Goal: Navigation & Orientation: Find specific page/section

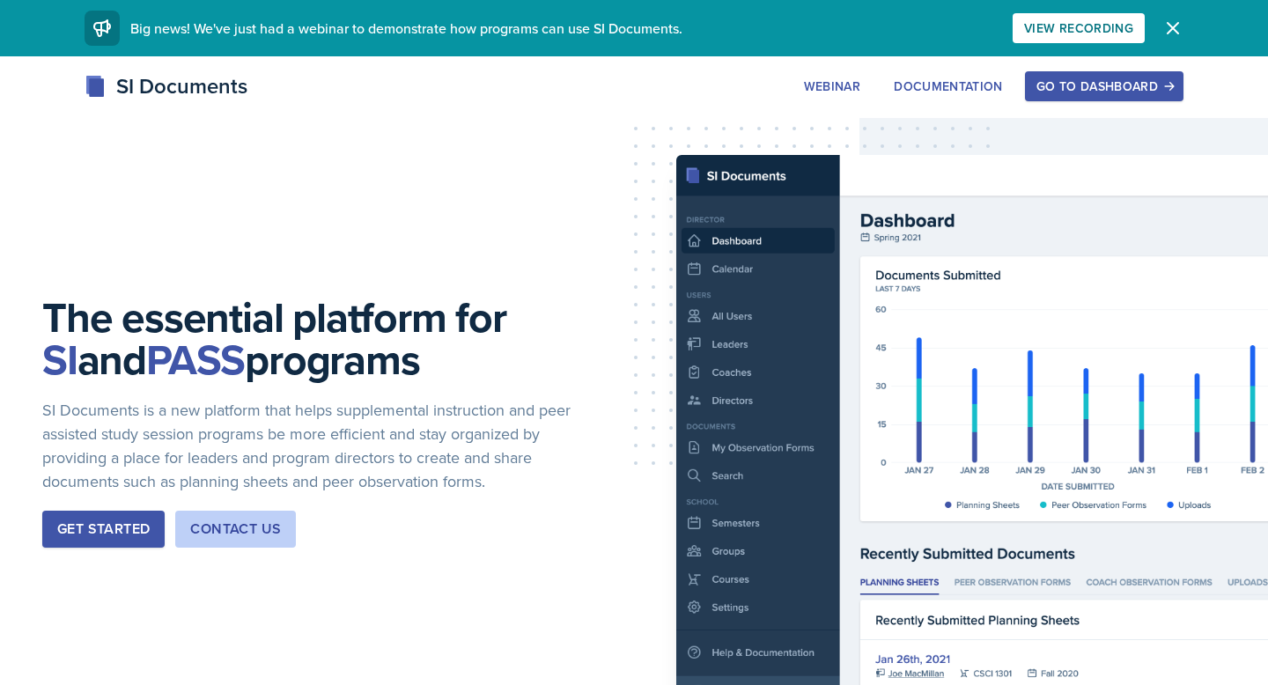
click at [1039, 92] on div "Go to Dashboard" at bounding box center [1104, 86] width 136 height 14
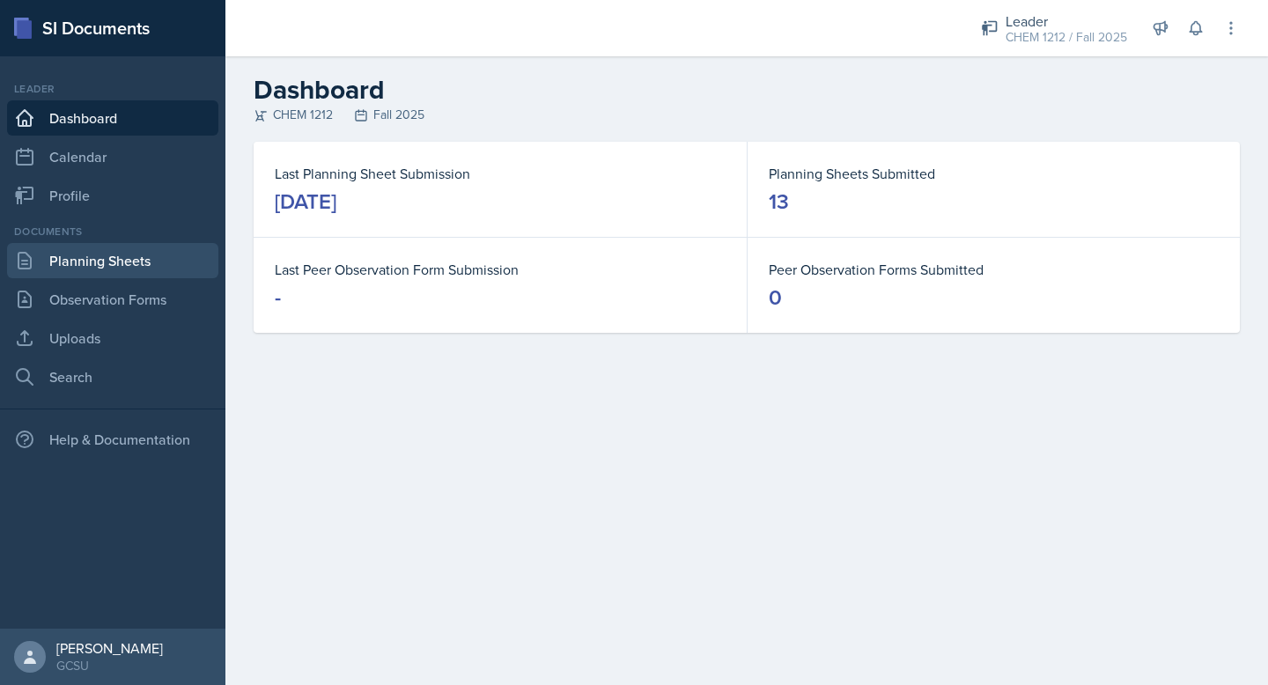
click at [130, 254] on link "Planning Sheets" at bounding box center [112, 260] width 211 height 35
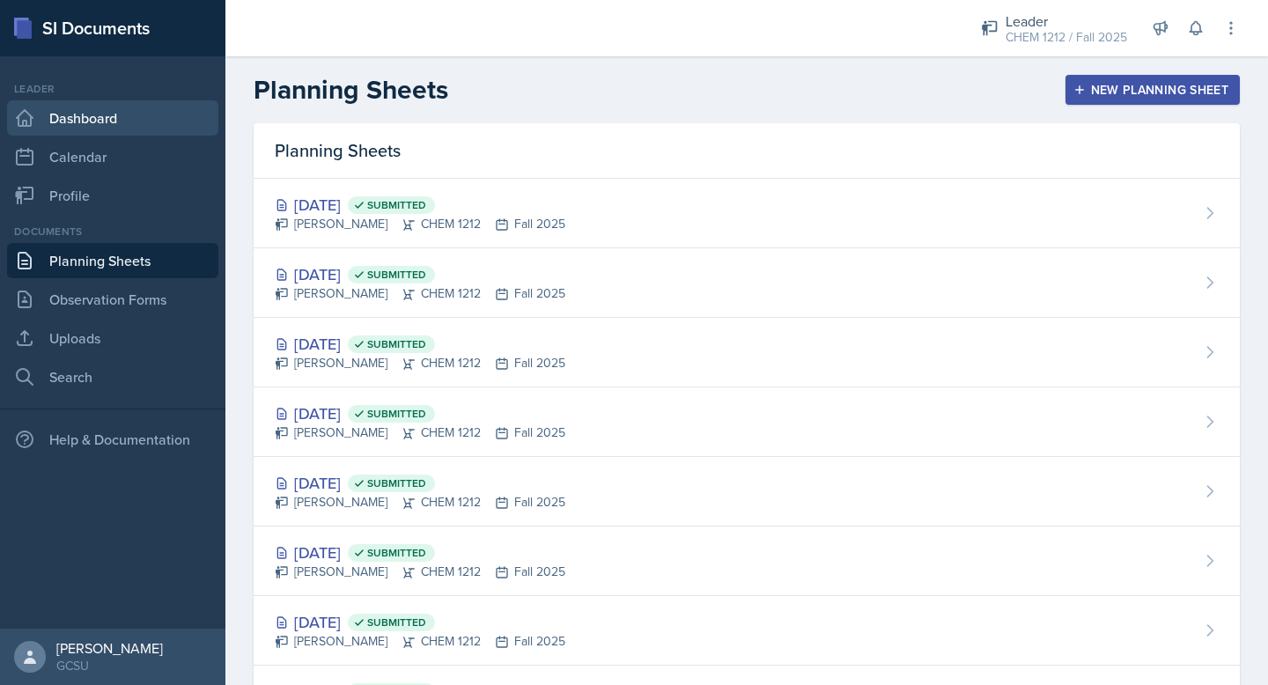
click at [116, 117] on link "Dashboard" at bounding box center [112, 117] width 211 height 35
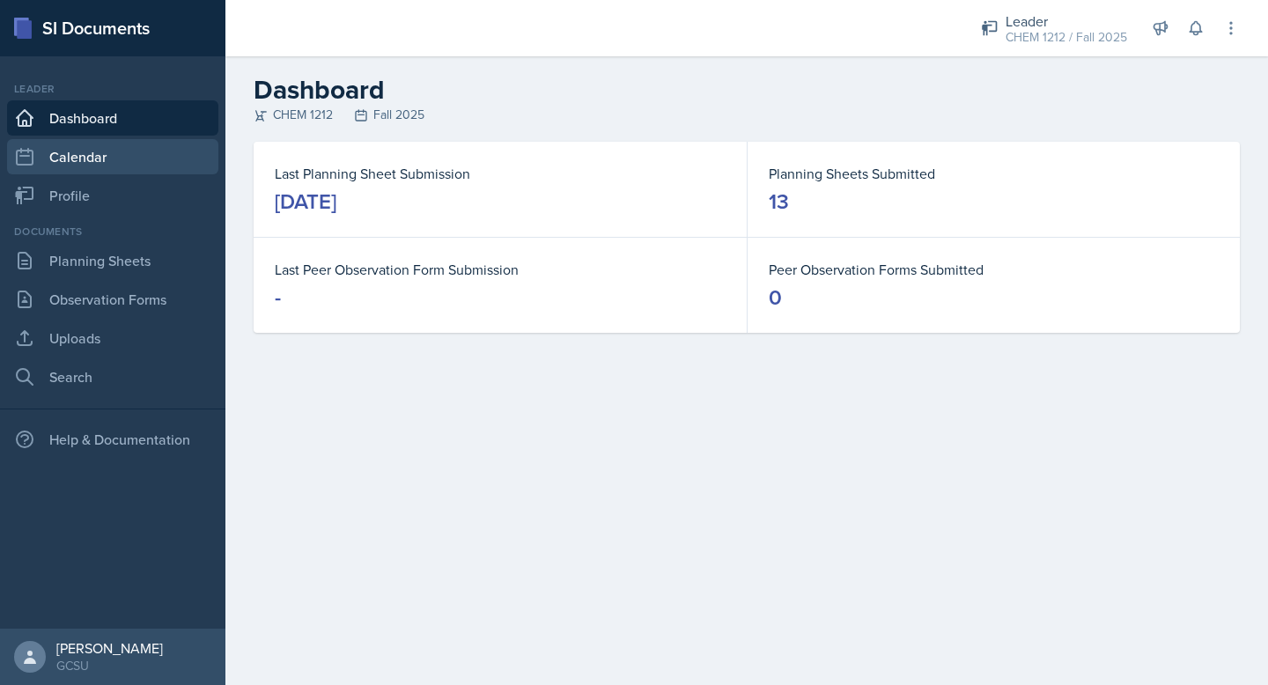
click at [143, 157] on link "Calendar" at bounding box center [112, 156] width 211 height 35
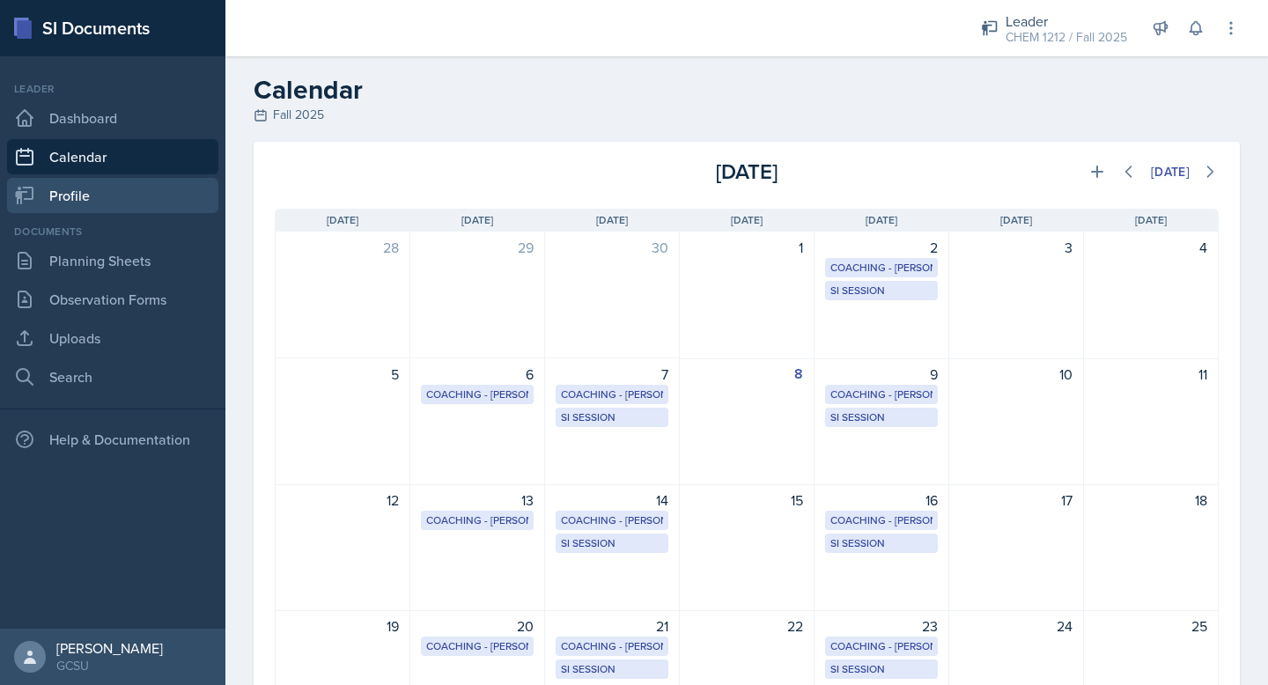
click at [112, 205] on link "Profile" at bounding box center [112, 195] width 211 height 35
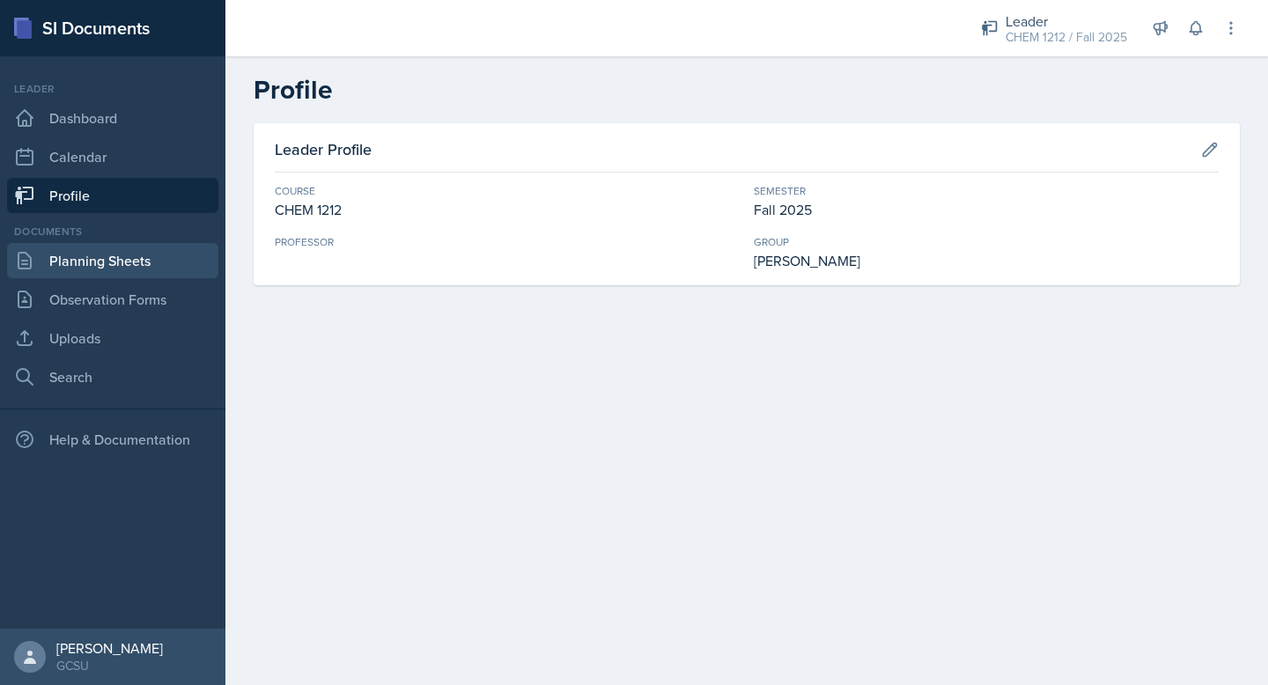
click at [114, 273] on link "Planning Sheets" at bounding box center [112, 260] width 211 height 35
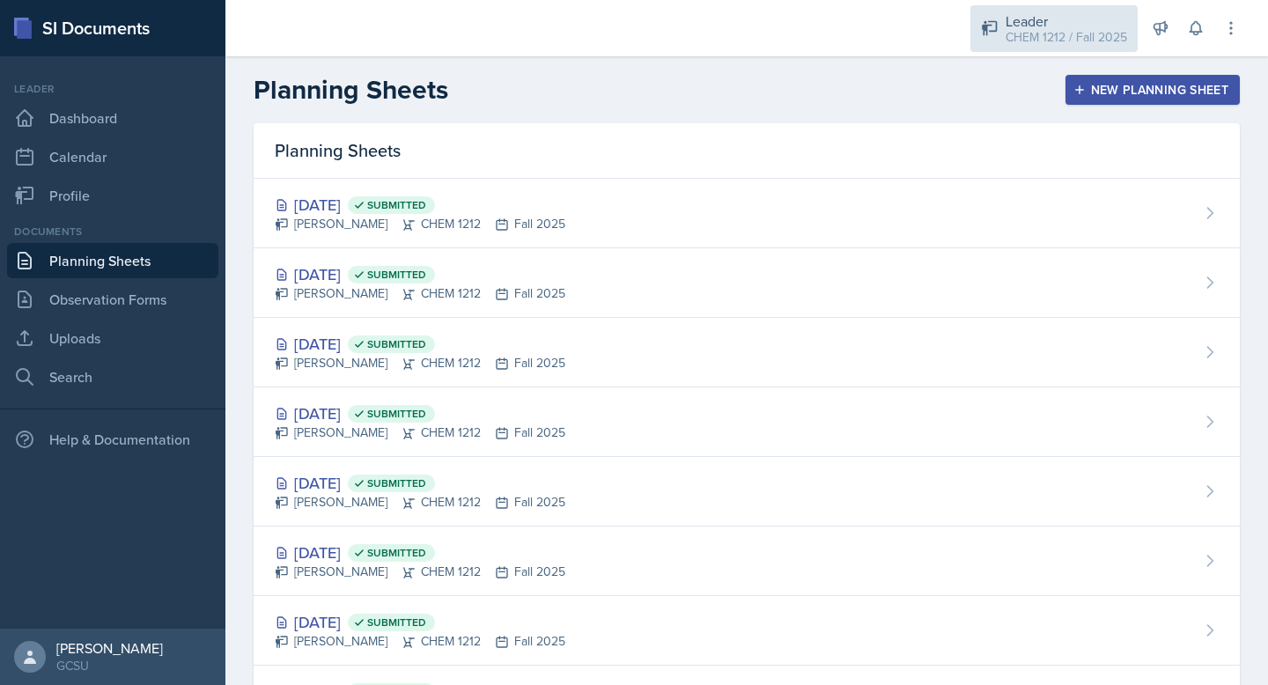
click at [1092, 25] on div "Leader" at bounding box center [1065, 21] width 121 height 21
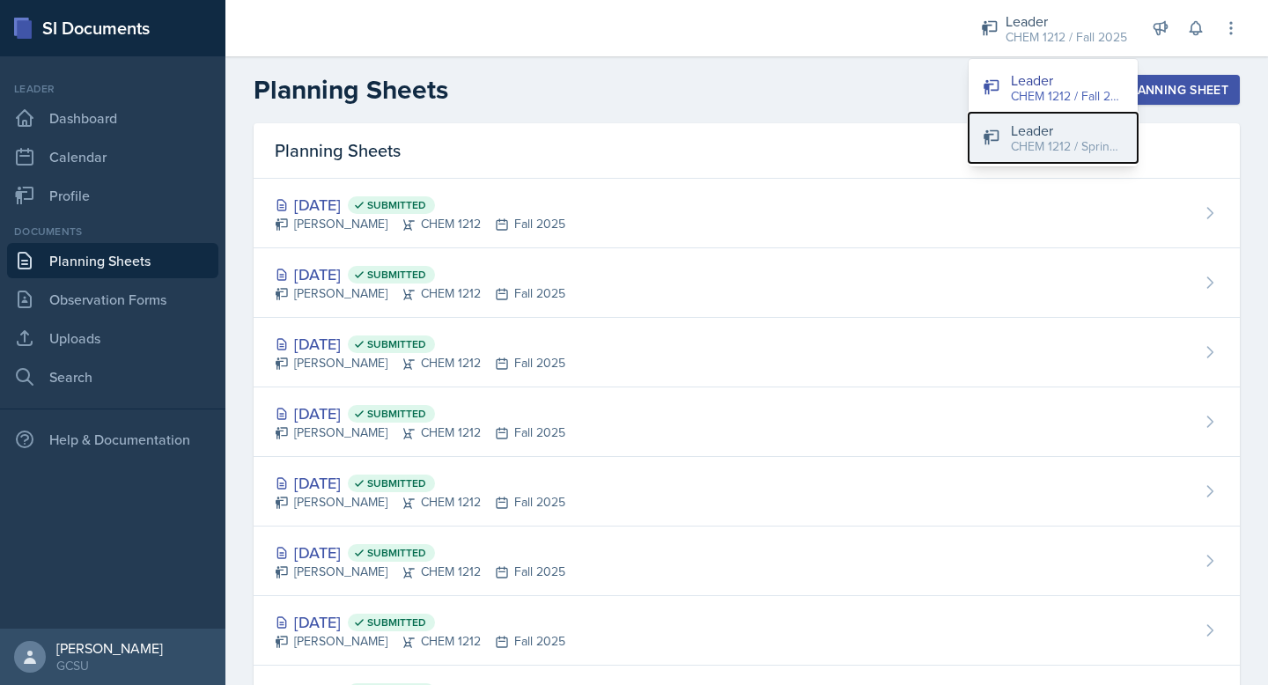
click at [1013, 121] on div "Leader" at bounding box center [1067, 130] width 113 height 21
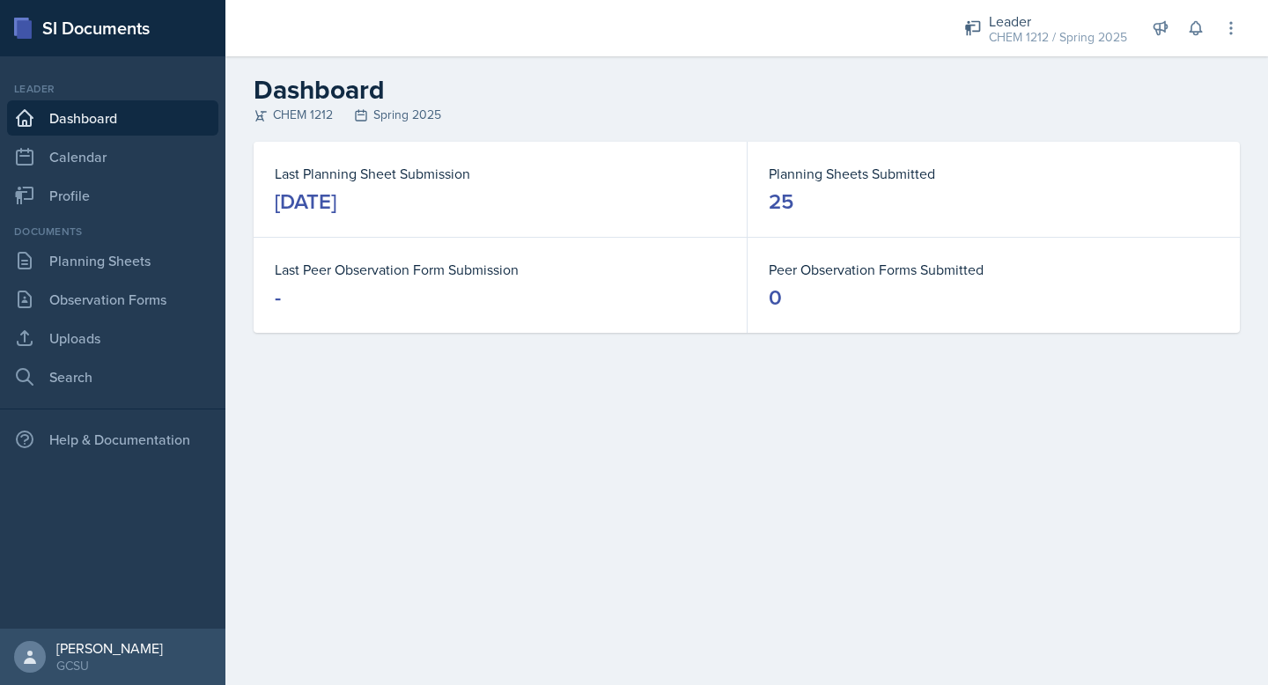
click at [114, 217] on nav "Leader Dashboard Calendar Profile Documents Planning Sheets Observation Forms U…" at bounding box center [112, 342] width 225 height 572
click at [114, 202] on link "Profile" at bounding box center [112, 195] width 211 height 35
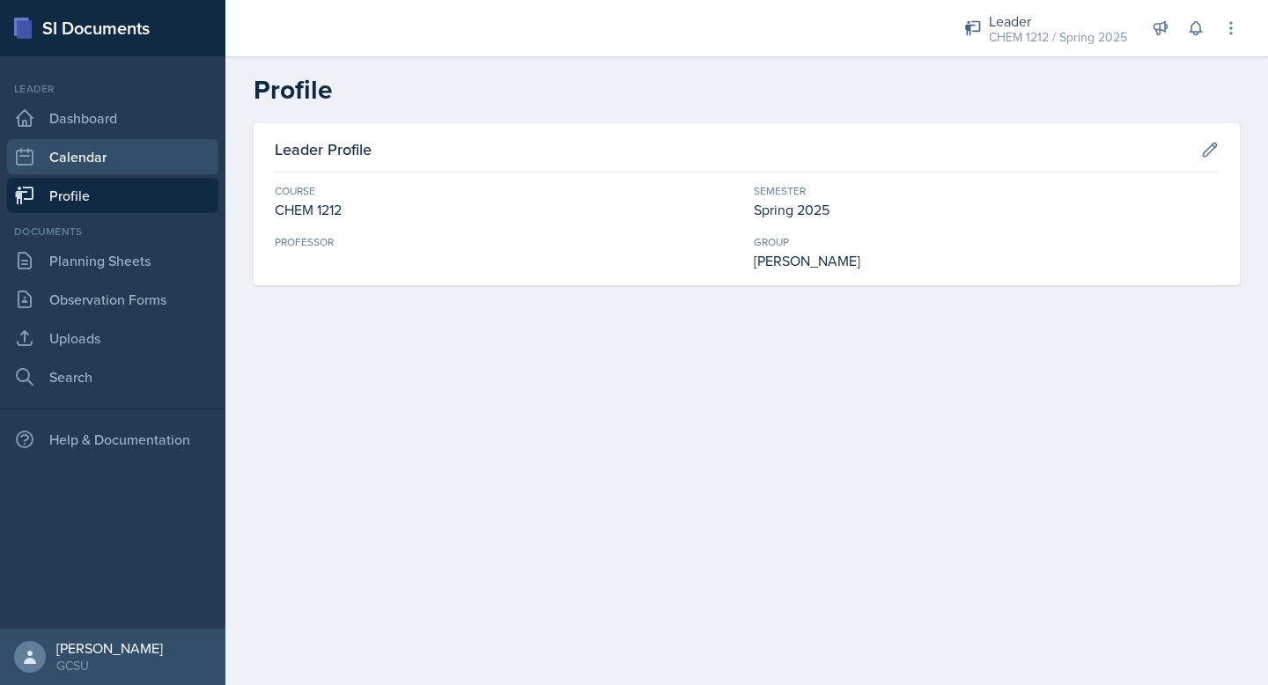
click at [122, 158] on link "Calendar" at bounding box center [112, 156] width 211 height 35
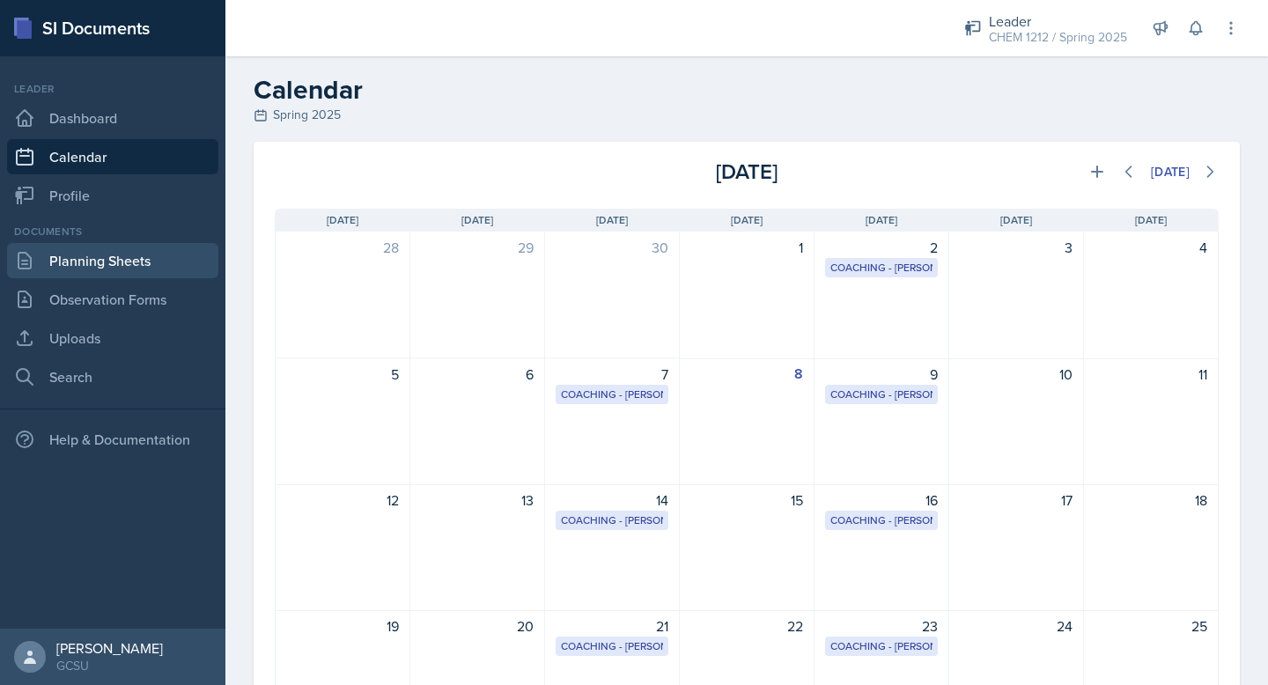
click at [107, 277] on div "Documents Planning Sheets Observation Forms Uploads Search" at bounding box center [112, 309] width 211 height 171
click at [108, 273] on link "Planning Sheets" at bounding box center [112, 260] width 211 height 35
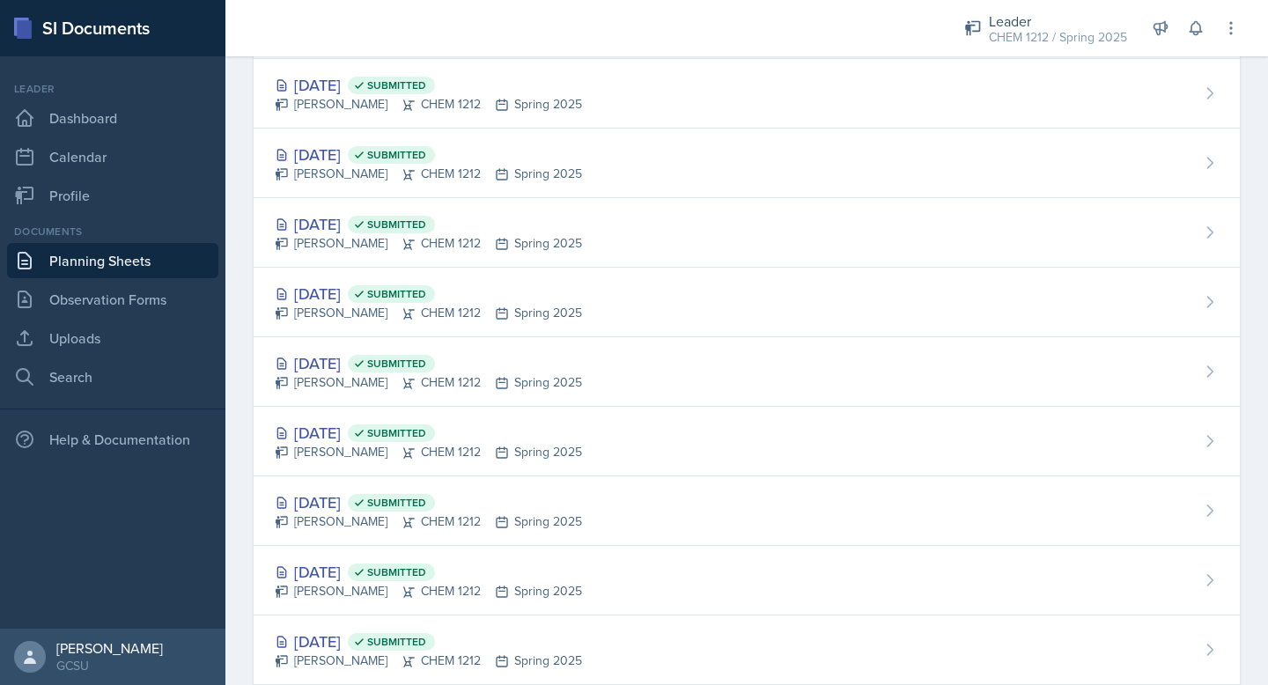
scroll to position [1037, 0]
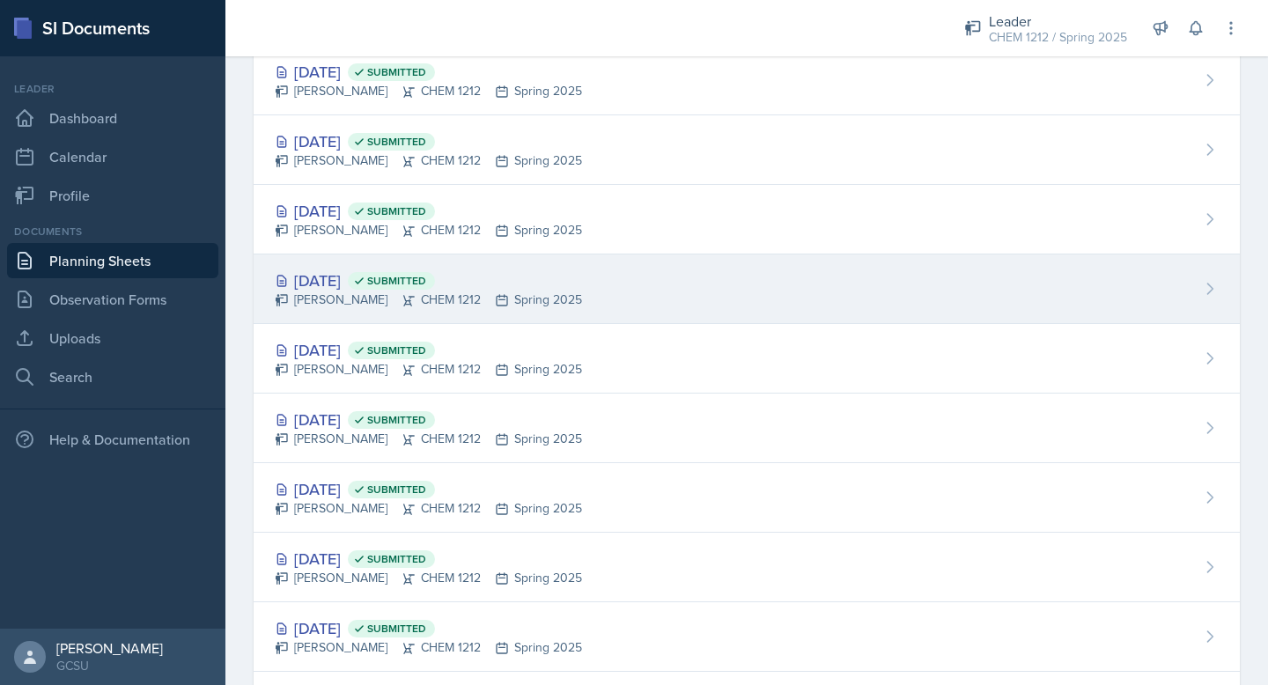
click at [426, 282] on span "Submitted" at bounding box center [396, 281] width 59 height 14
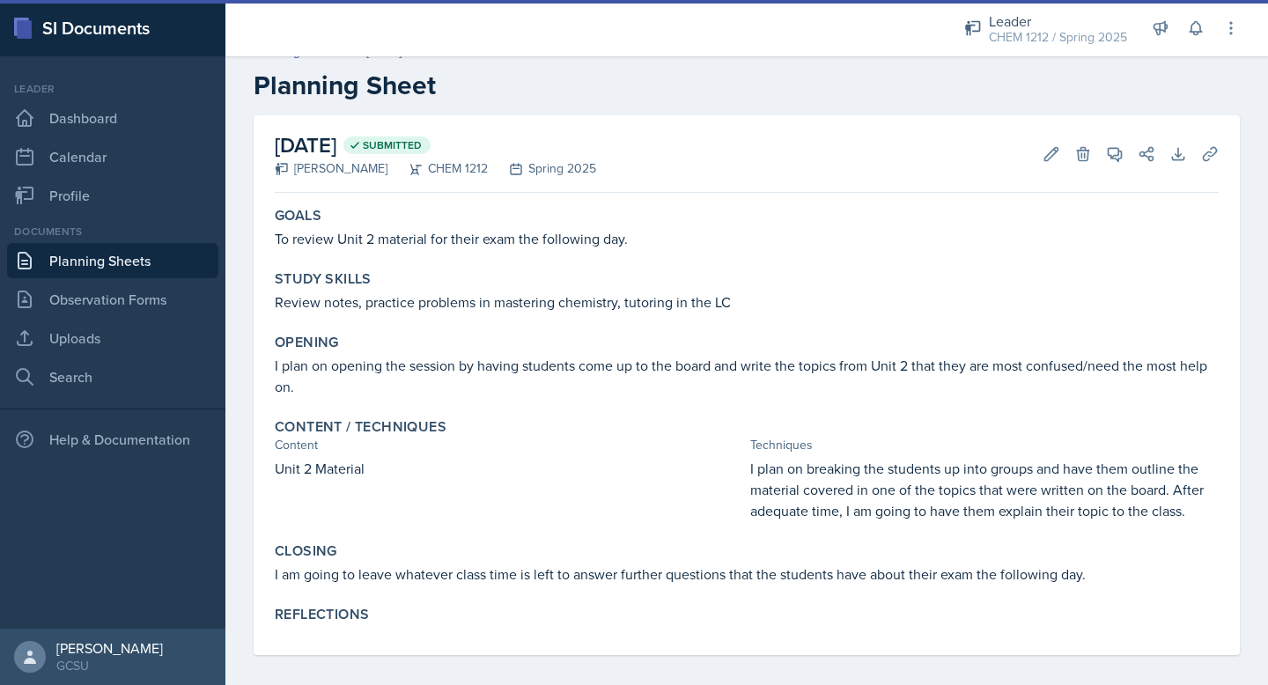
scroll to position [27, 0]
